Goal: Communication & Community: Share content

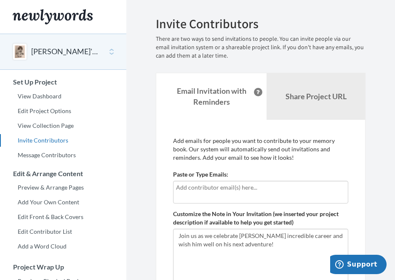
click at [210, 188] on input "text" at bounding box center [260, 187] width 169 height 9
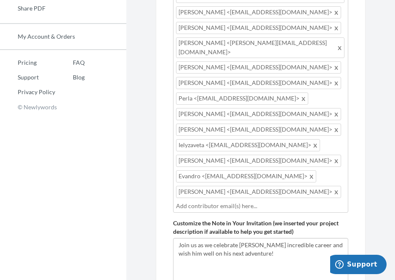
scroll to position [390, 0]
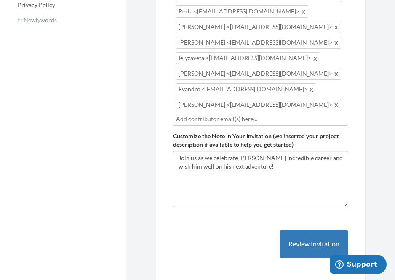
click at [222, 115] on input "text" at bounding box center [260, 119] width 169 height 9
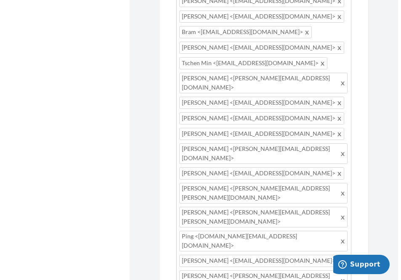
scroll to position [1038, 0]
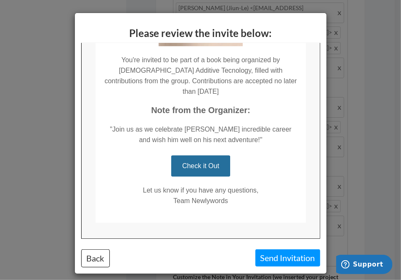
scroll to position [157, 0]
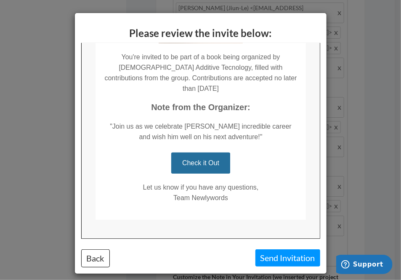
drag, startPoint x: 314, startPoint y: 79, endPoint x: 400, endPoint y: 211, distance: 157.6
click at [286, 257] on button "Send Invitation" at bounding box center [288, 258] width 65 height 17
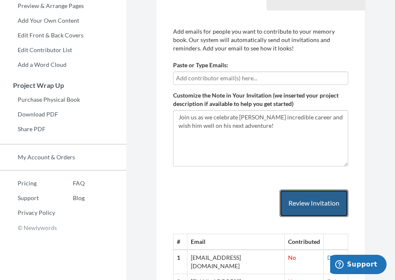
scroll to position [136, 0]
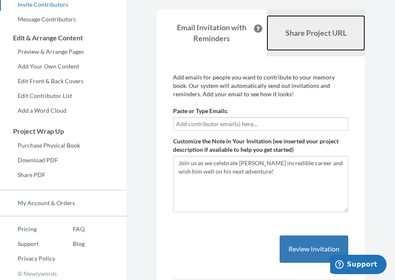
click at [308, 28] on b "Share Project URL" at bounding box center [316, 32] width 61 height 9
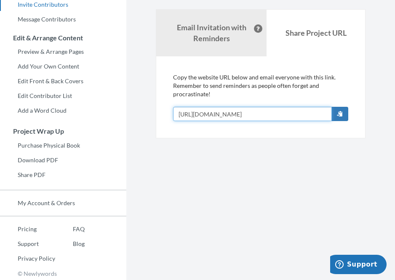
click at [321, 115] on input "[URL][DOMAIN_NAME]" at bounding box center [252, 114] width 159 height 14
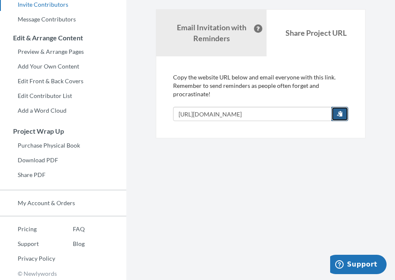
click at [343, 116] on button "button" at bounding box center [339, 114] width 17 height 14
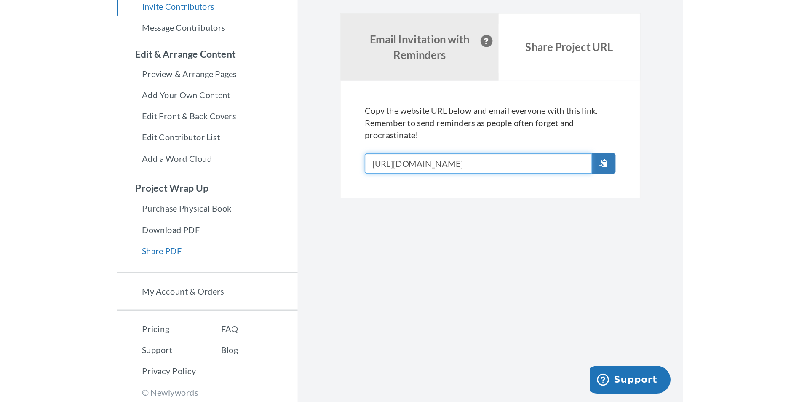
scroll to position [17, 0]
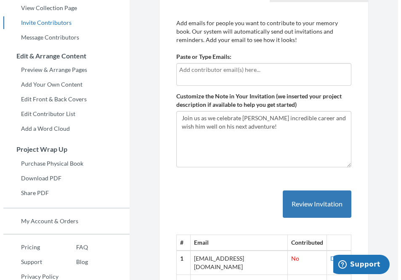
scroll to position [120, 0]
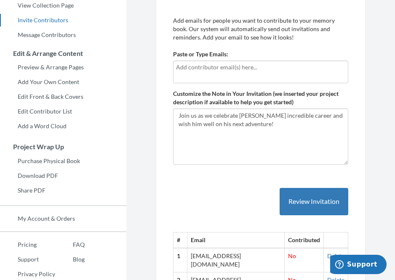
click at [248, 70] on input "text" at bounding box center [260, 67] width 169 height 9
type input "[PERSON_NAME][EMAIL_ADDRESS][PERSON_NAME][DOMAIN_NAME]"
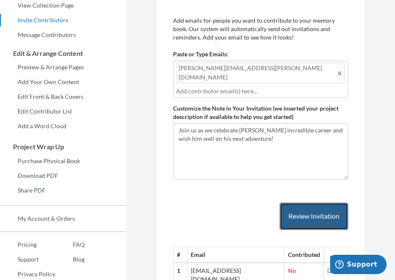
click at [324, 203] on button "Review Invitation" at bounding box center [314, 216] width 69 height 27
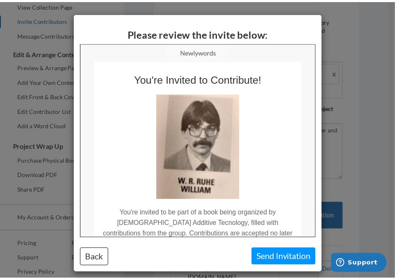
scroll to position [0, 0]
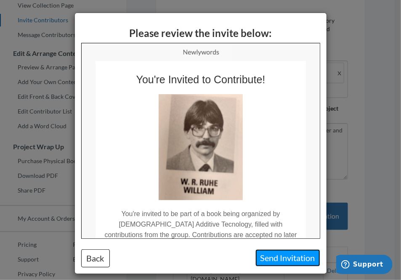
click at [281, 261] on button "Send Invitation" at bounding box center [288, 258] width 65 height 17
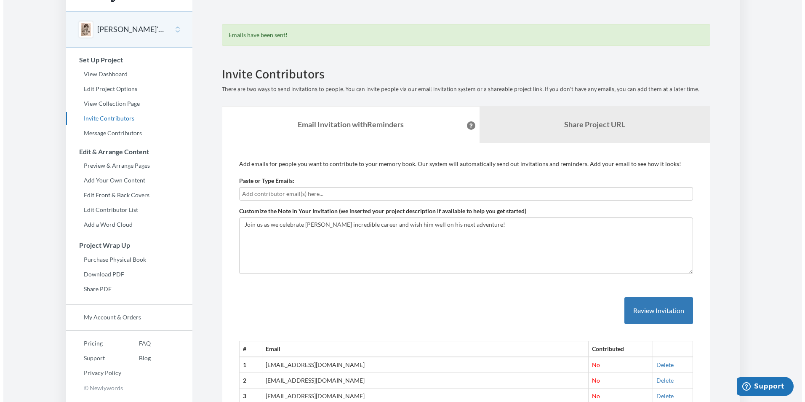
scroll to position [21, 0]
click at [291, 195] on input "text" at bounding box center [463, 194] width 448 height 9
click at [272, 193] on input "text" at bounding box center [463, 194] width 448 height 9
click at [265, 195] on input "text" at bounding box center [463, 194] width 448 height 9
click at [325, 245] on textarea "Join us as we celebrate [PERSON_NAME] incredible career and wish him well on hi…" at bounding box center [463, 246] width 454 height 56
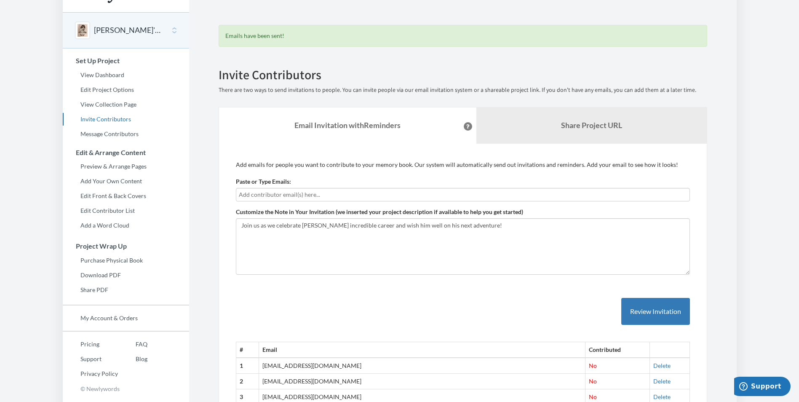
click at [395, 195] on input "text" at bounding box center [463, 194] width 448 height 9
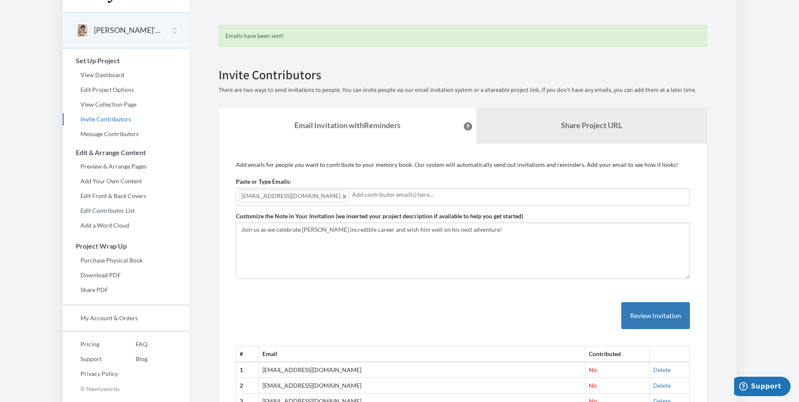
click at [395, 201] on div "[EMAIL_ADDRESS][DOMAIN_NAME]" at bounding box center [463, 197] width 454 height 18
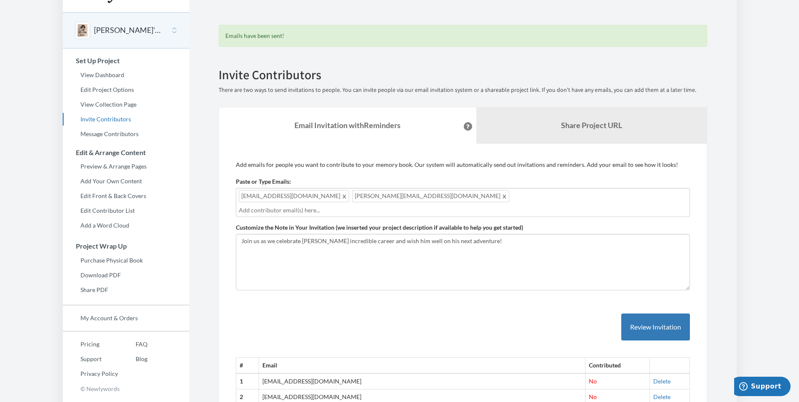
click at [395, 200] on div "[PERSON_NAME][EMAIL_ADDRESS][DOMAIN_NAME] [PERSON_NAME][DOMAIN_NAME][EMAIL_ADDR…" at bounding box center [463, 202] width 454 height 29
click at [395, 280] on button "Review Invitation" at bounding box center [655, 326] width 69 height 27
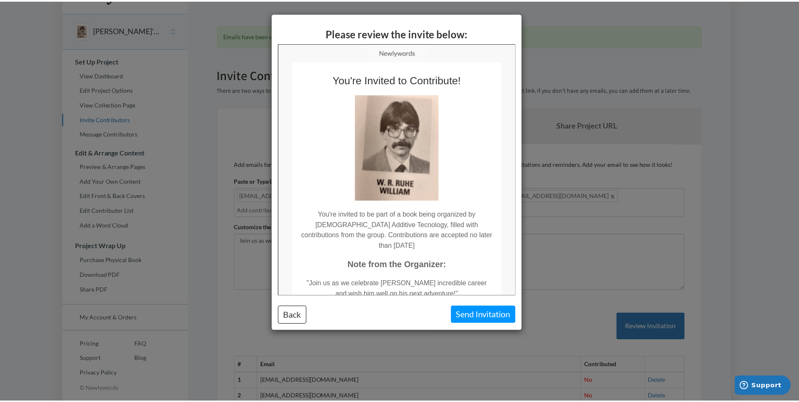
scroll to position [0, 0]
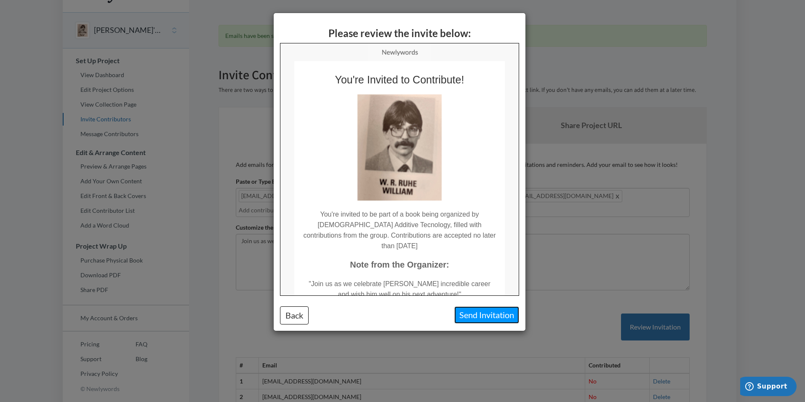
click at [395, 280] on button "Send Invitation" at bounding box center [486, 314] width 65 height 17
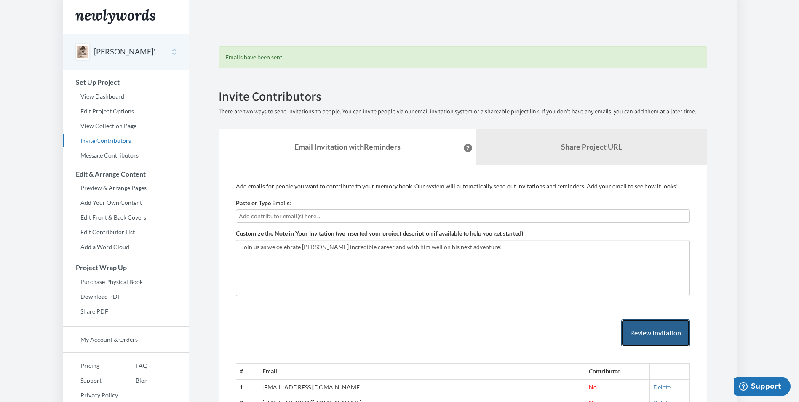
click at [395, 280] on button "Review Invitation" at bounding box center [655, 332] width 69 height 27
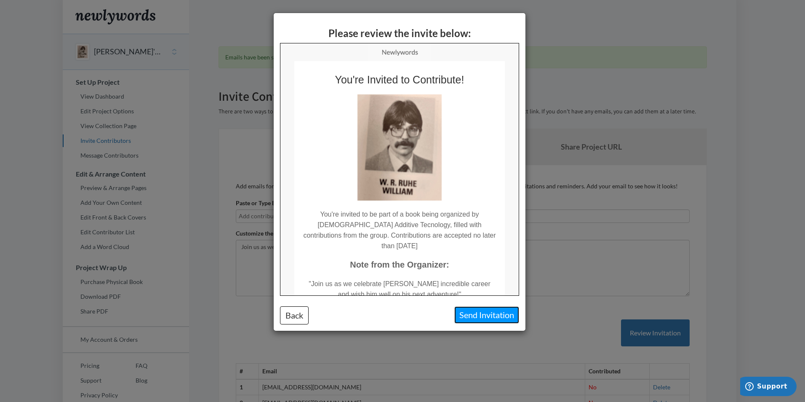
click at [395, 280] on button "Send Invitation" at bounding box center [486, 314] width 65 height 17
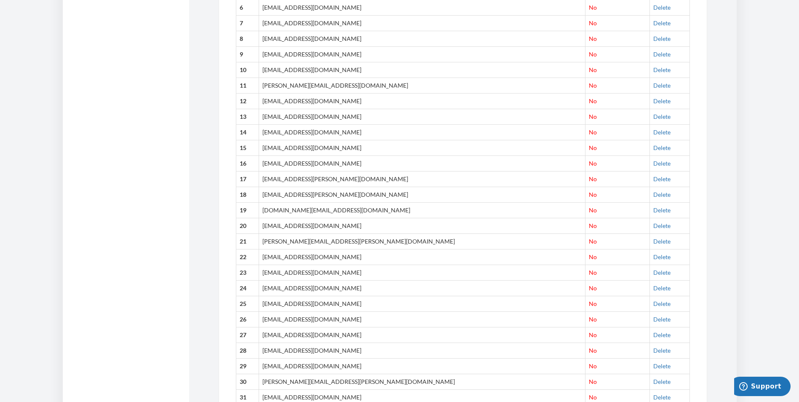
scroll to position [484, 0]
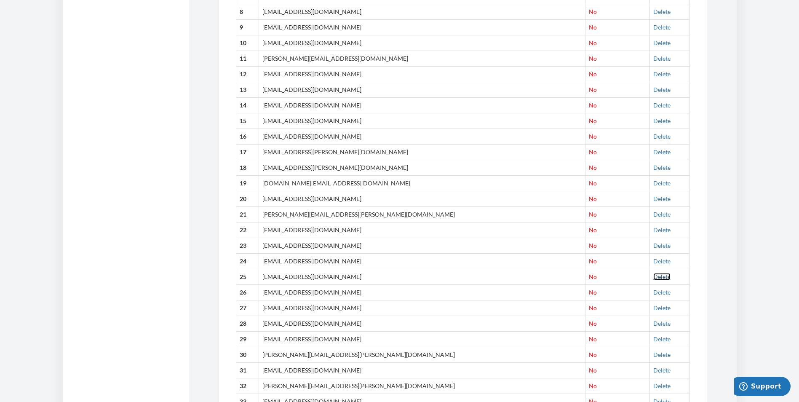
click at [395, 277] on link "Delete" at bounding box center [661, 276] width 17 height 7
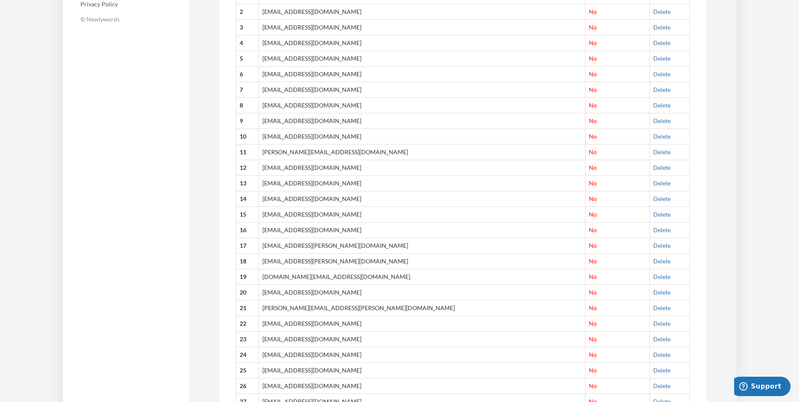
scroll to position [390, 0]
drag, startPoint x: 61, startPoint y: 350, endPoint x: 53, endPoint y: 351, distance: 7.8
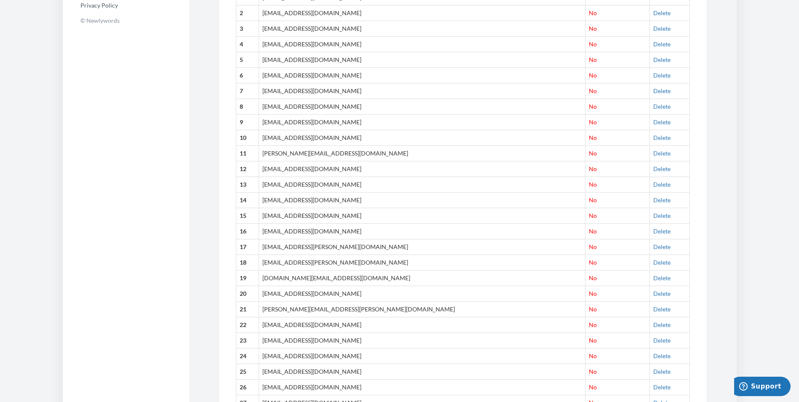
scroll to position [0, 0]
click at [193, 179] on section "Emails have been sent! Invite Contributors There are two ways to send invitatio…" at bounding box center [463, 316] width 548 height 1412
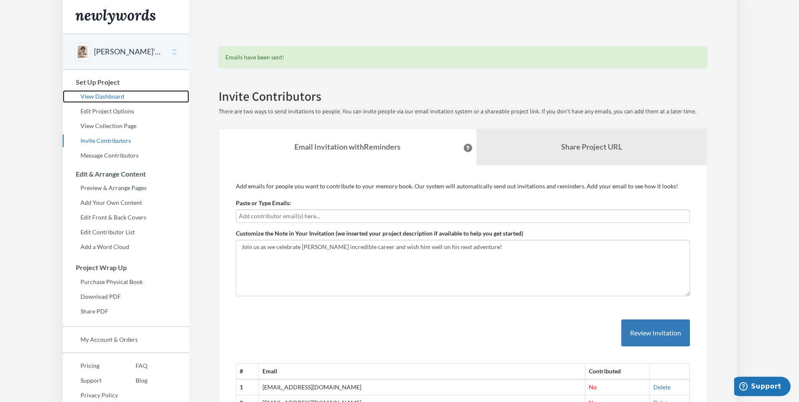
click at [107, 95] on link "View Dashboard" at bounding box center [126, 96] width 126 height 13
